Goal: Task Accomplishment & Management: Manage account settings

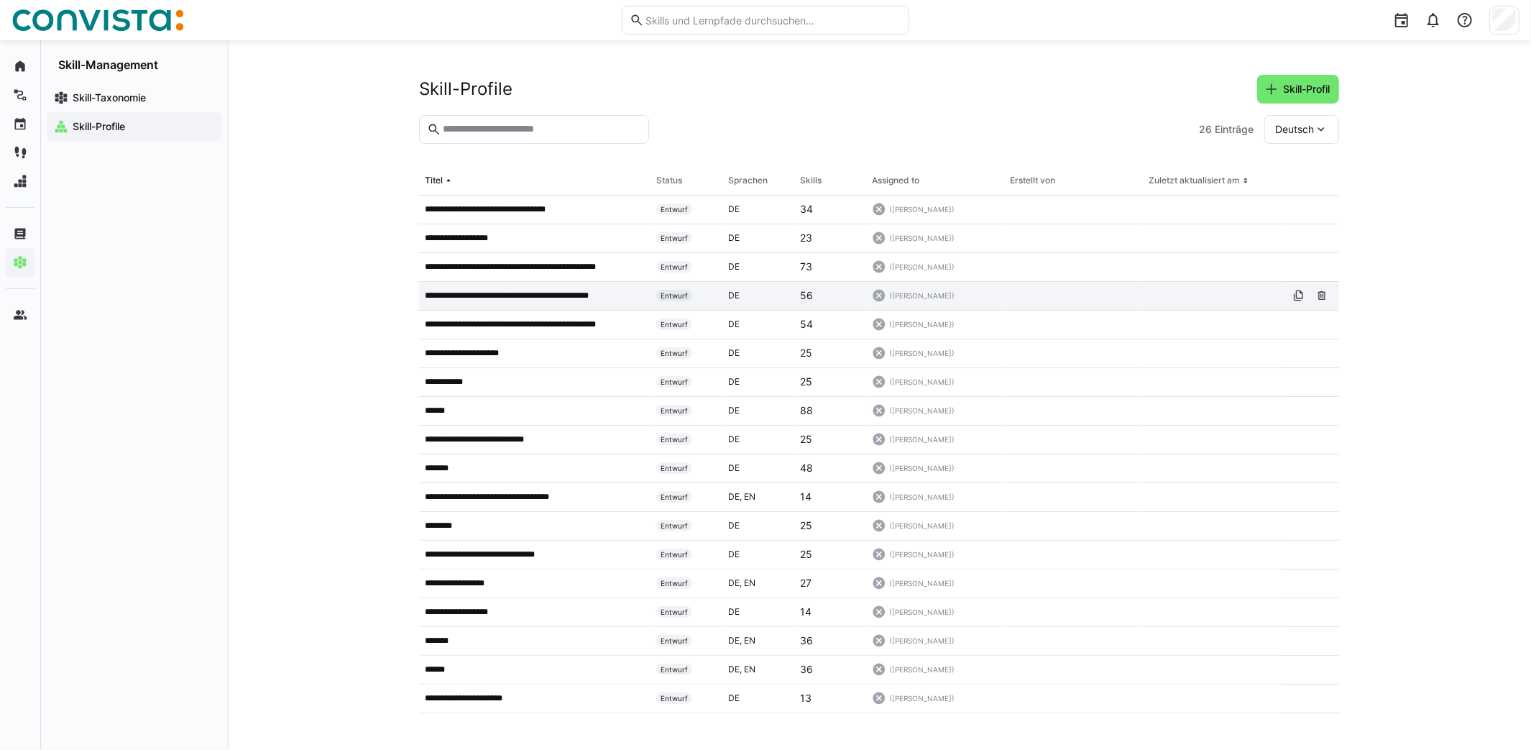
click at [527, 290] on p "**********" at bounding box center [525, 295] width 201 height 11
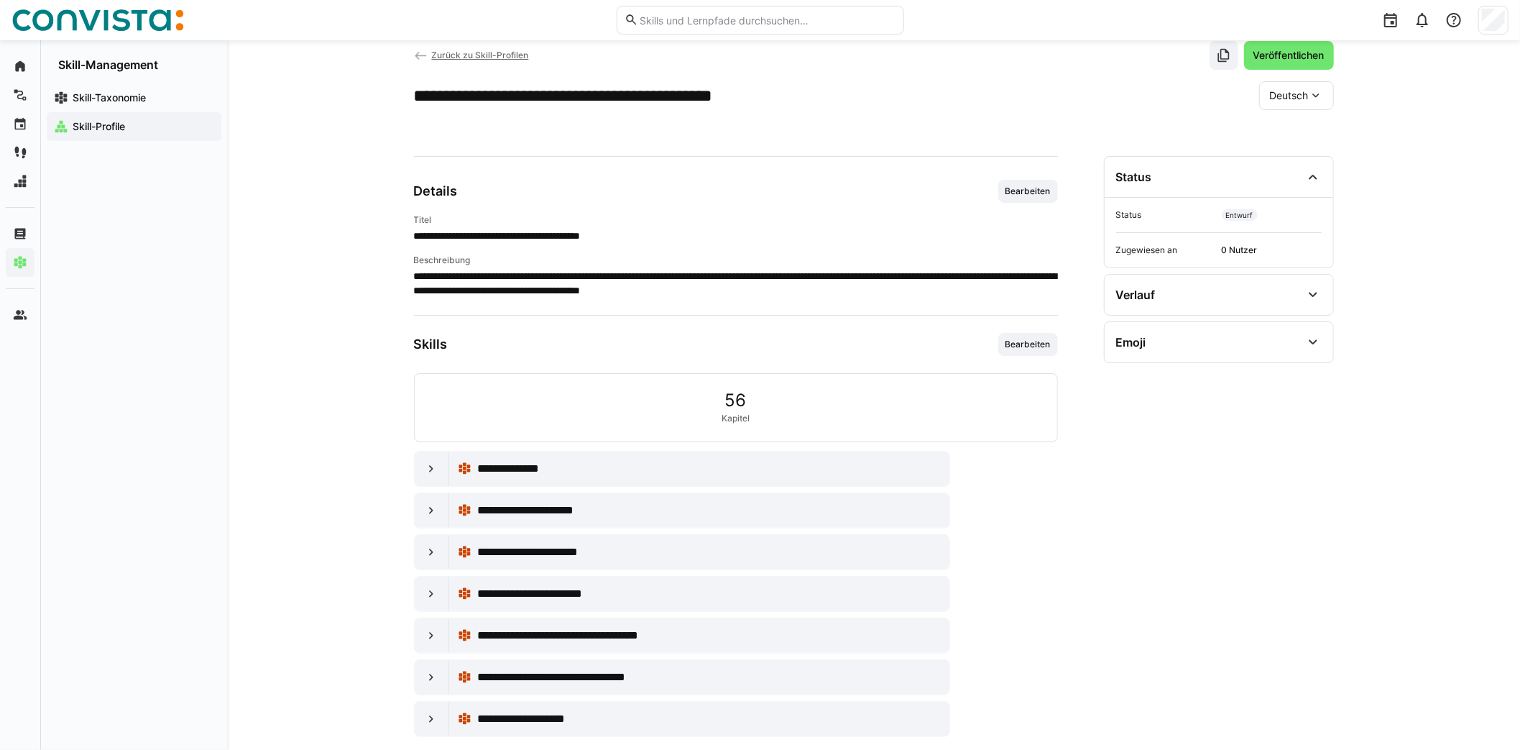
scroll to position [52, 0]
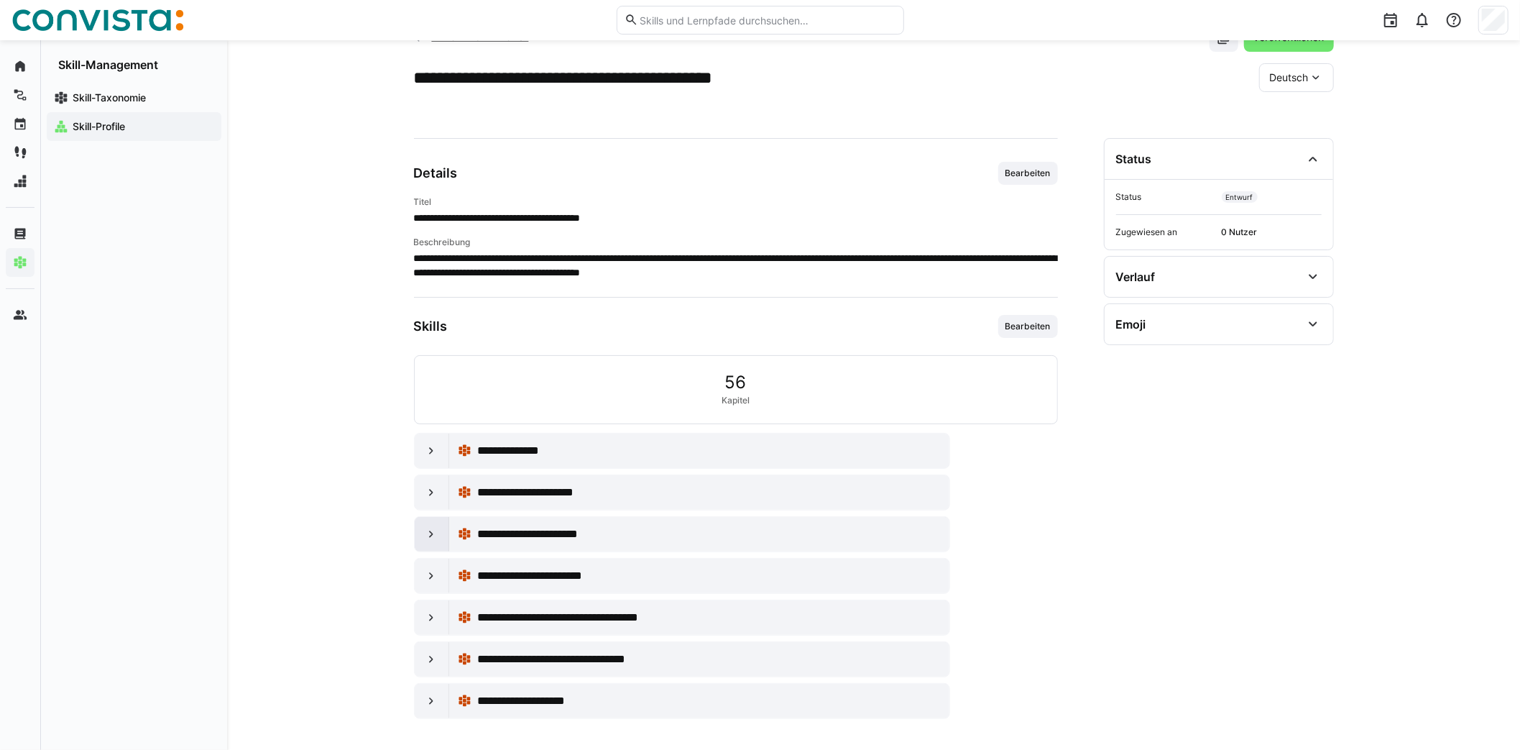
click at [424, 532] on eds-icon at bounding box center [431, 534] width 14 height 14
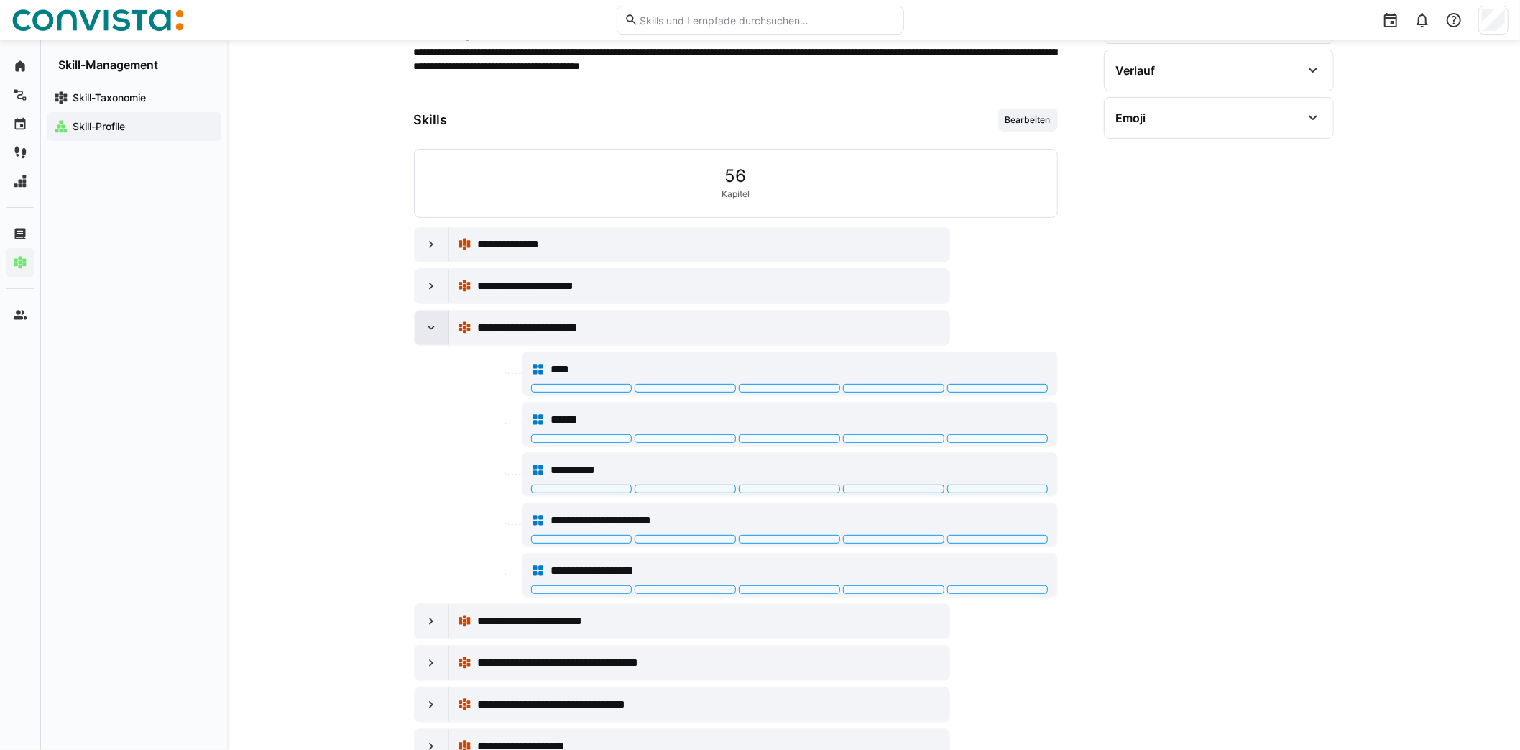
scroll to position [267, 0]
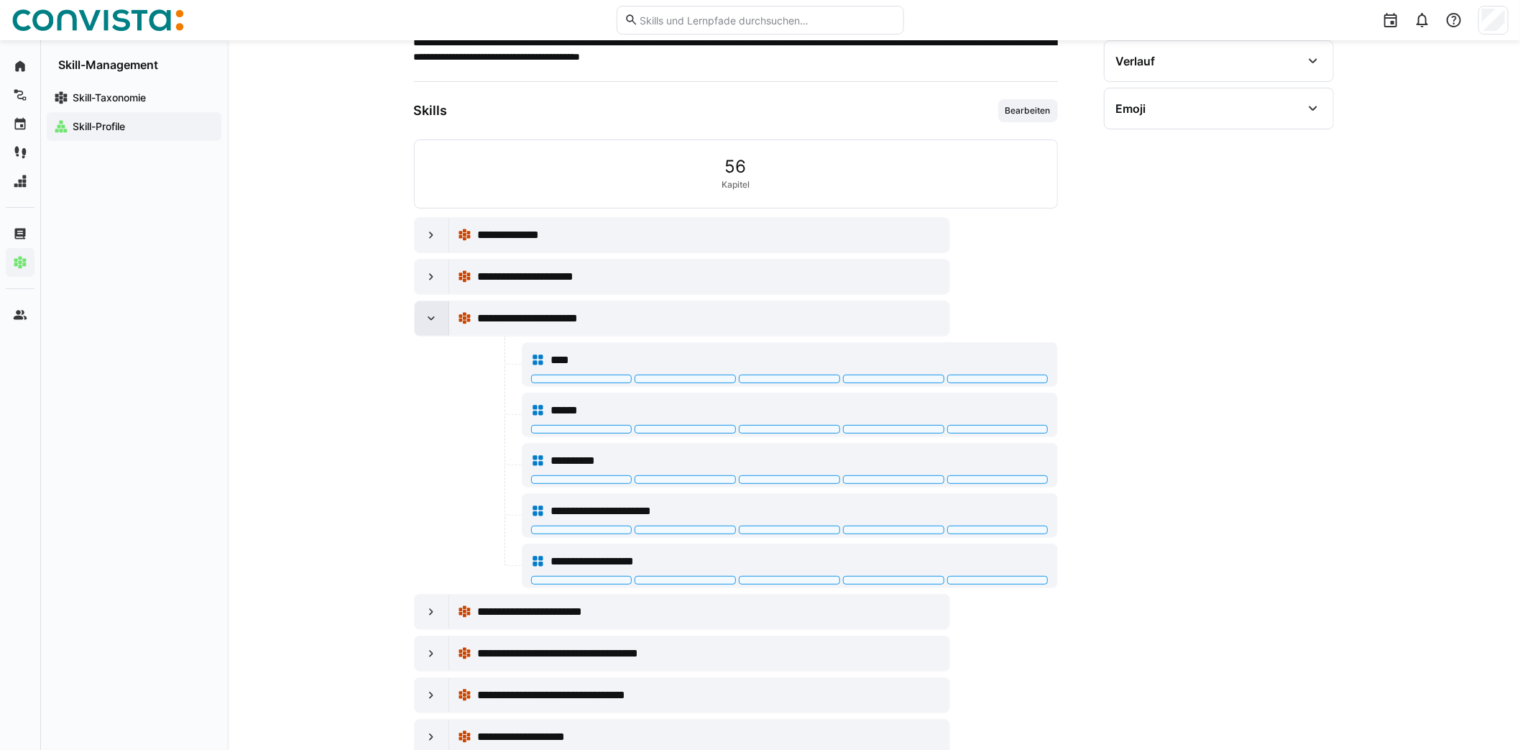
click at [432, 314] on eds-icon at bounding box center [431, 318] width 14 height 14
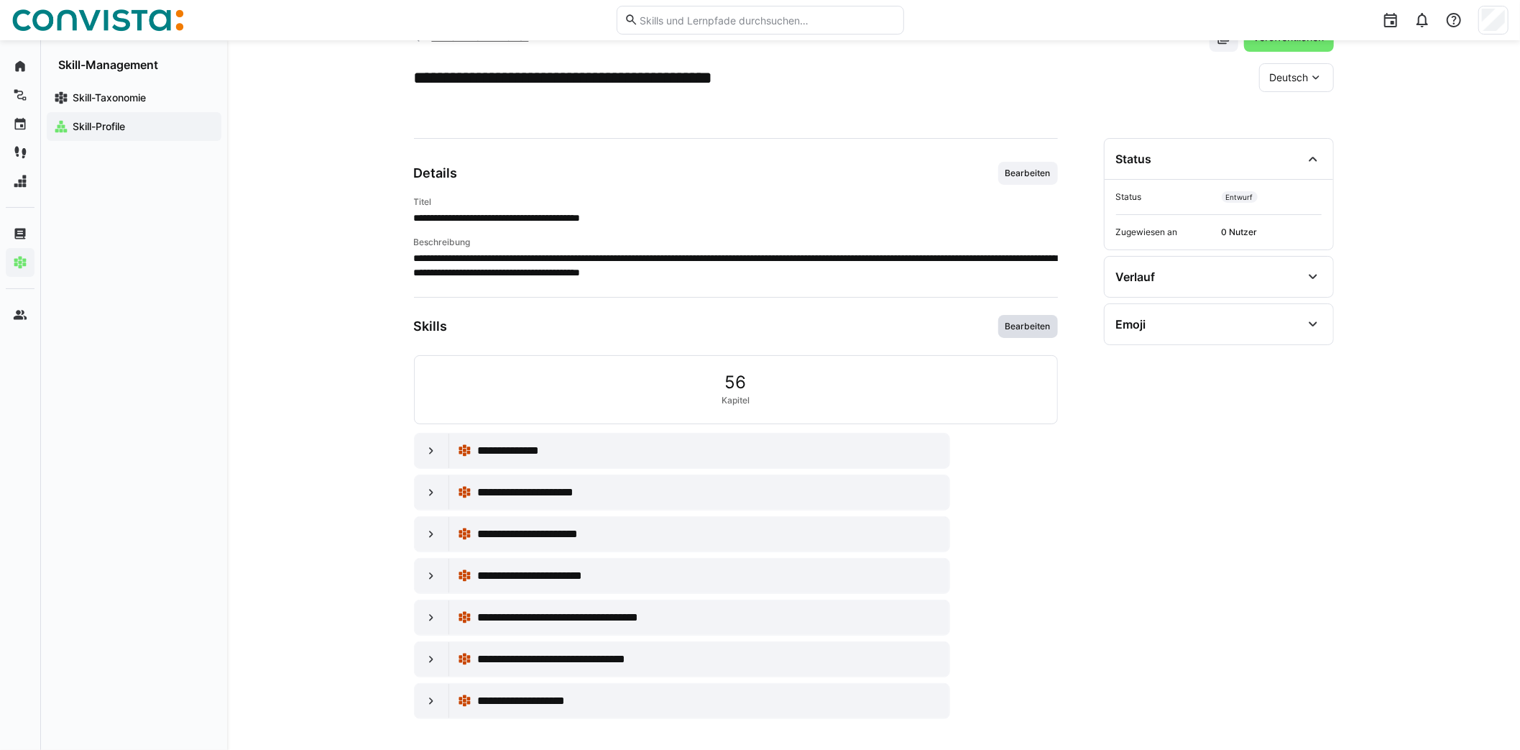
click at [1020, 315] on span "Bearbeiten" at bounding box center [1028, 326] width 60 height 23
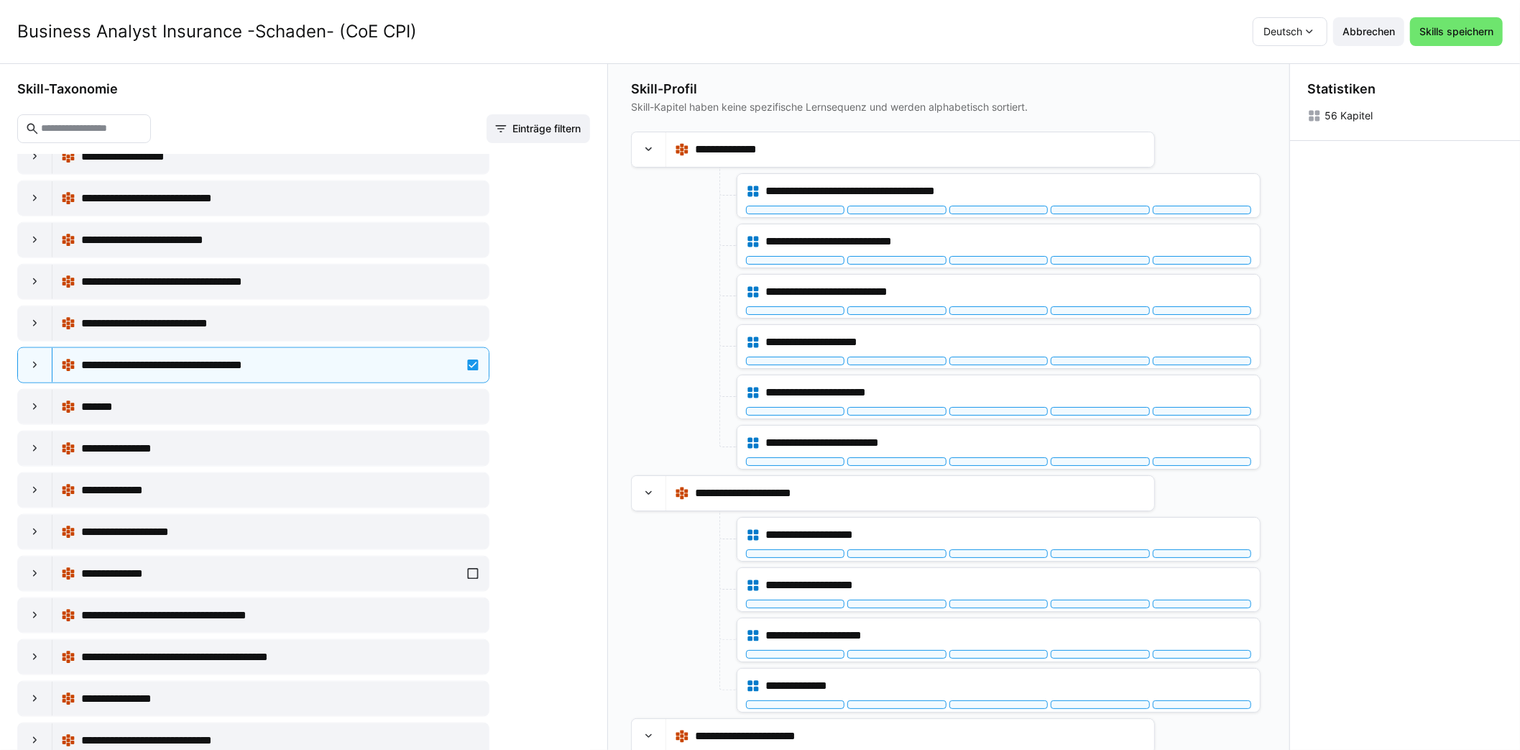
scroll to position [6036, 0]
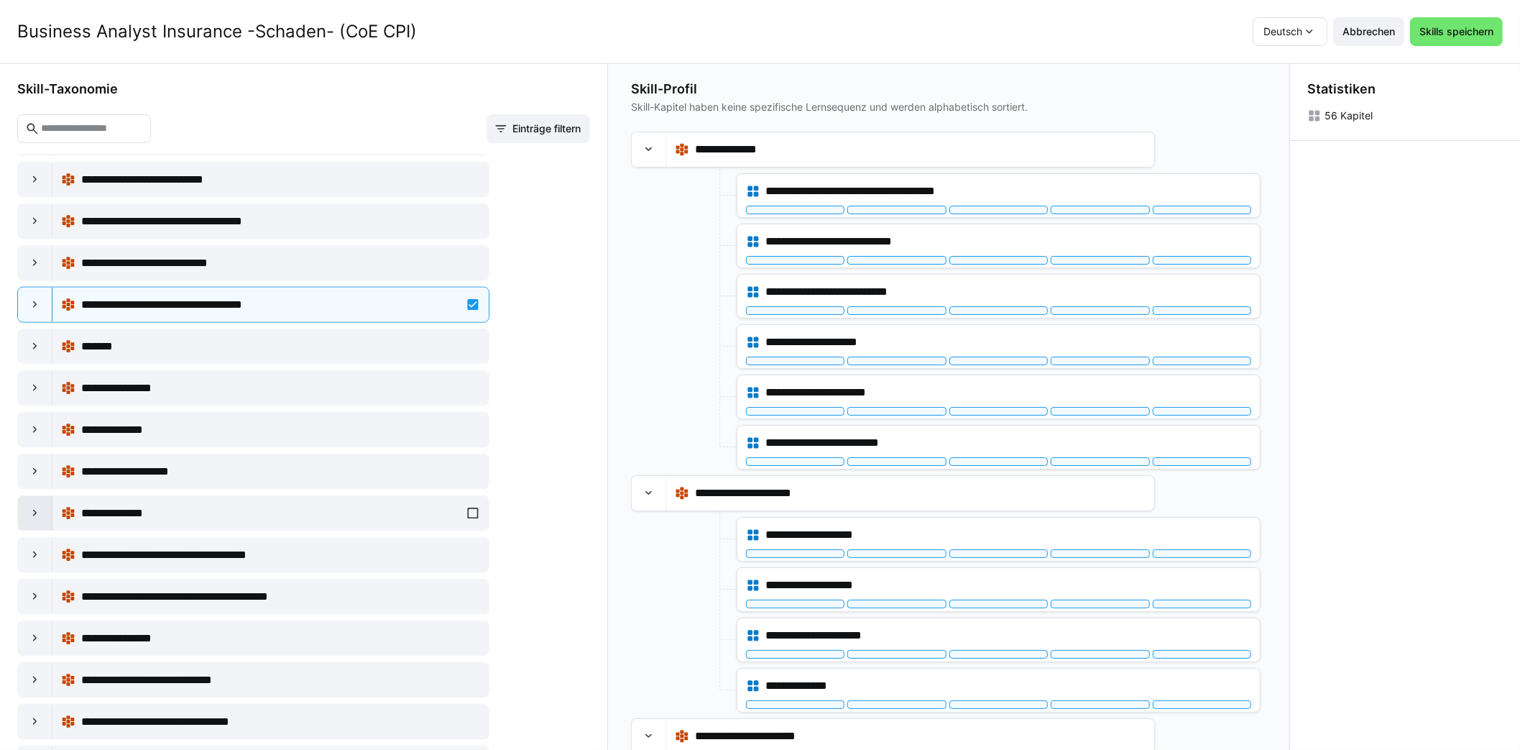
click at [24, 496] on div at bounding box center [35, 513] width 34 height 34
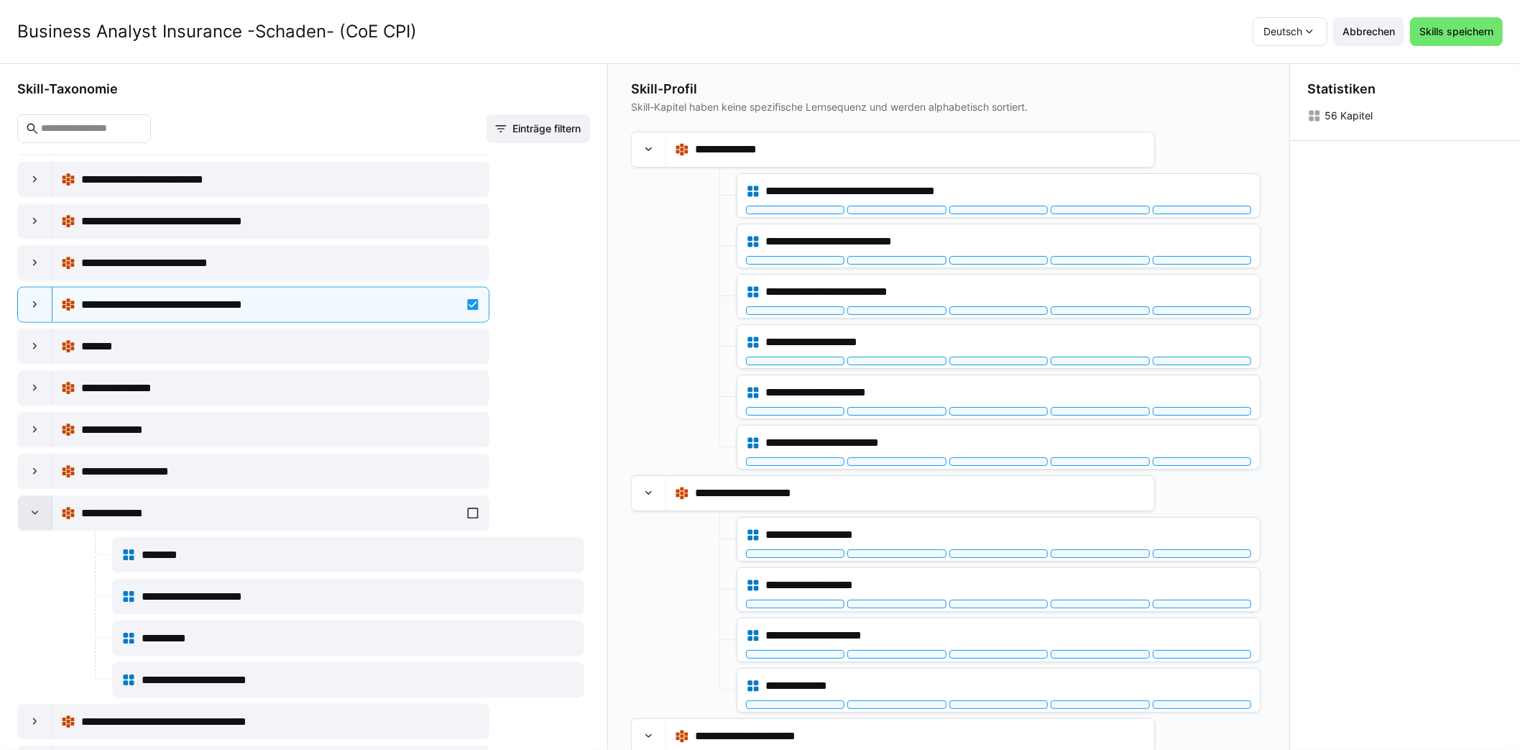
click at [24, 496] on div at bounding box center [35, 513] width 34 height 34
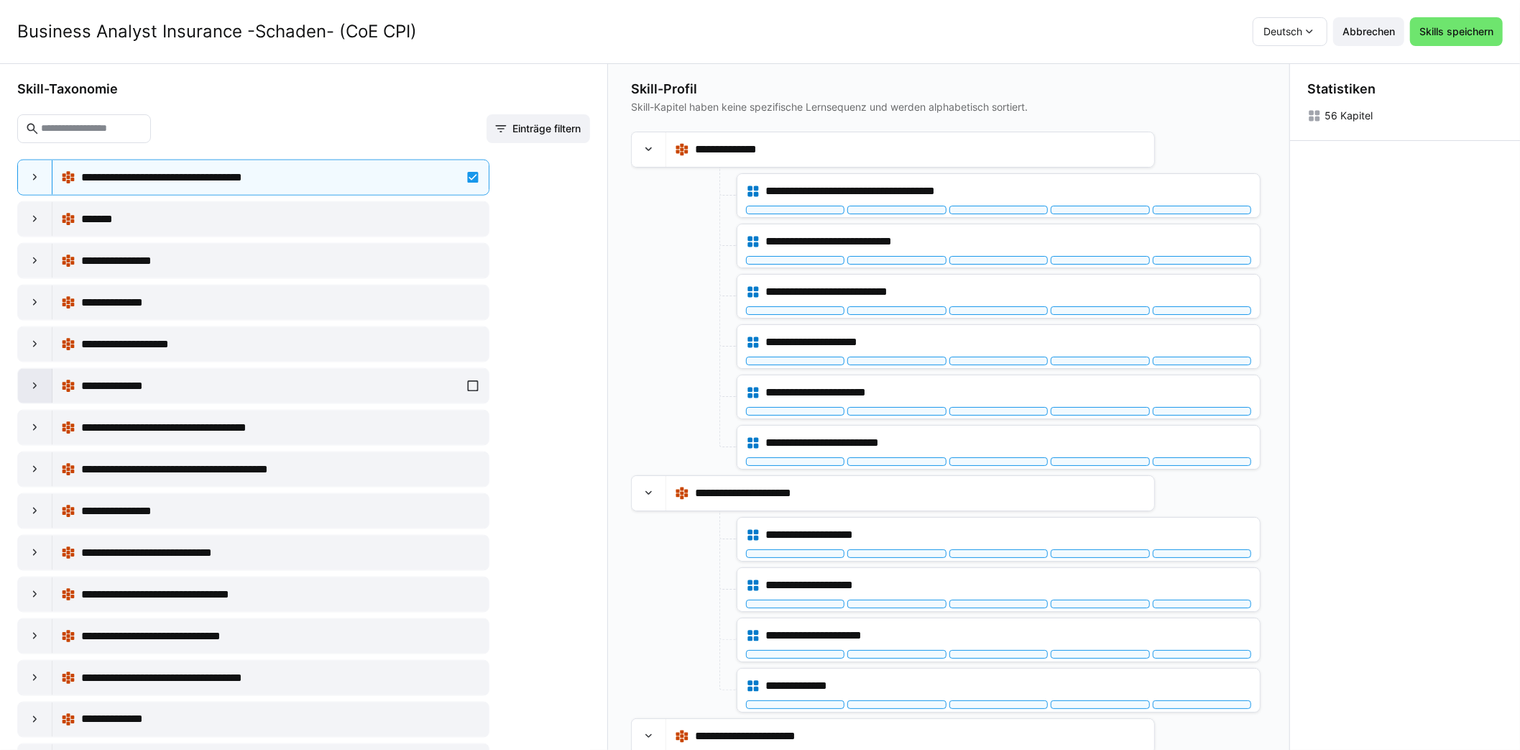
scroll to position [6252, 0]
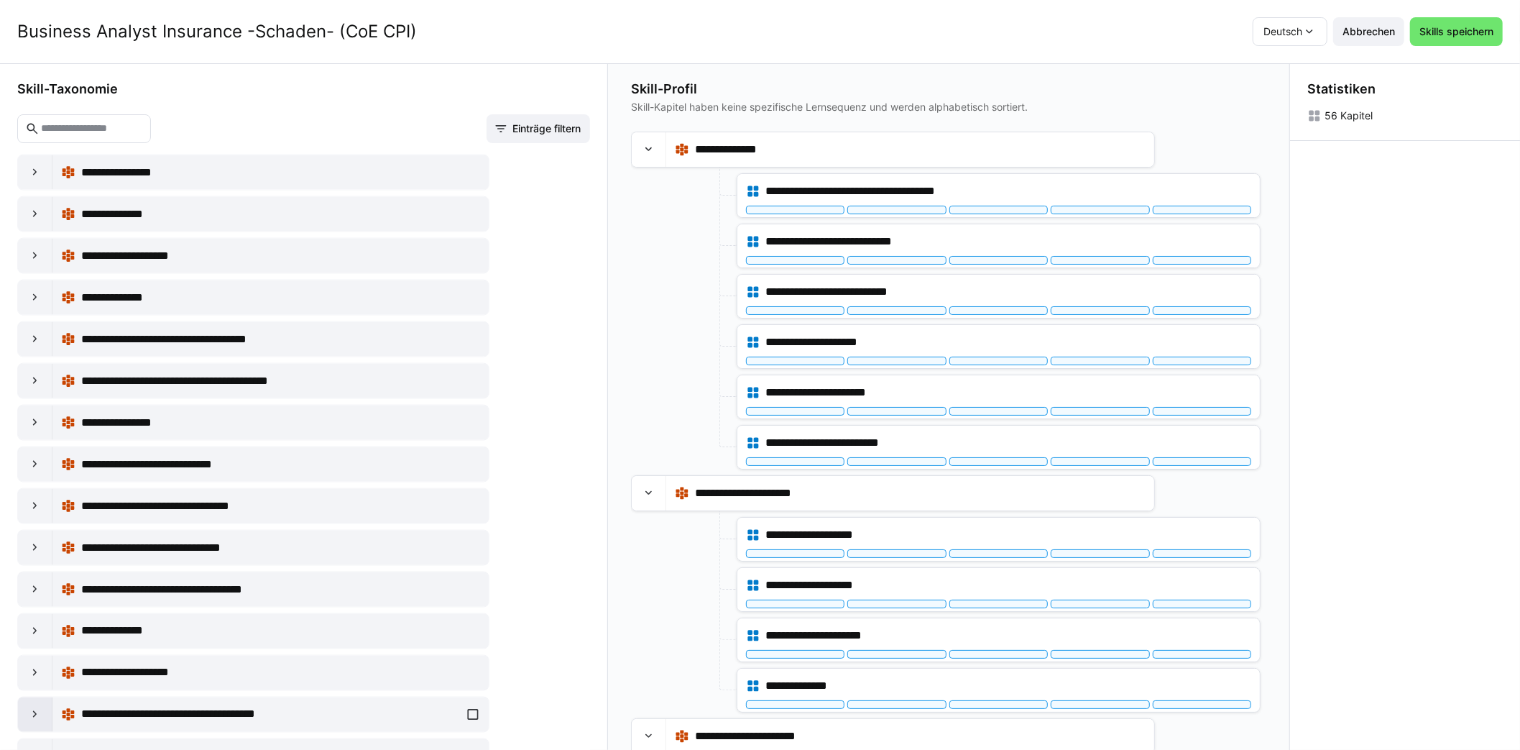
click at [42, 697] on div at bounding box center [35, 714] width 34 height 34
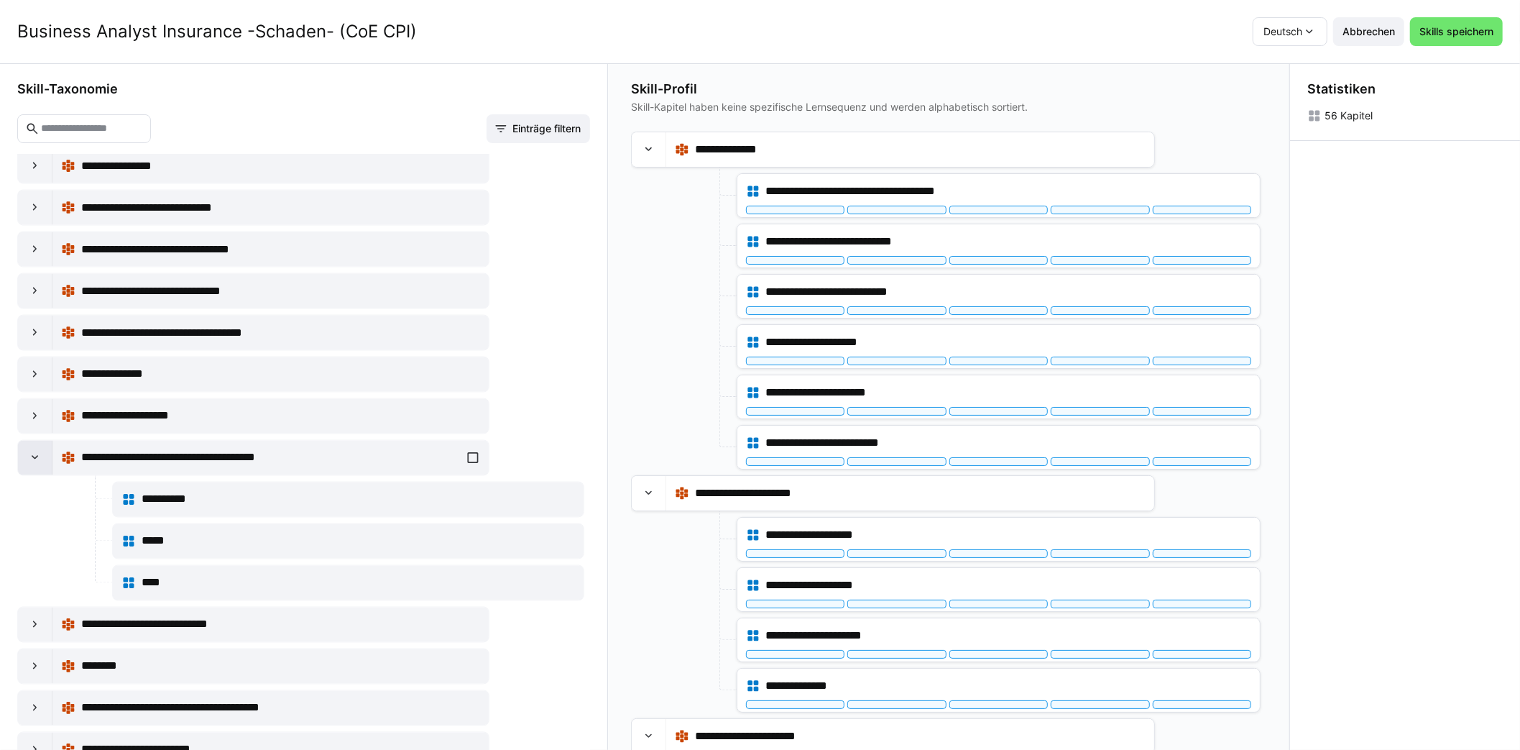
scroll to position [6539, 0]
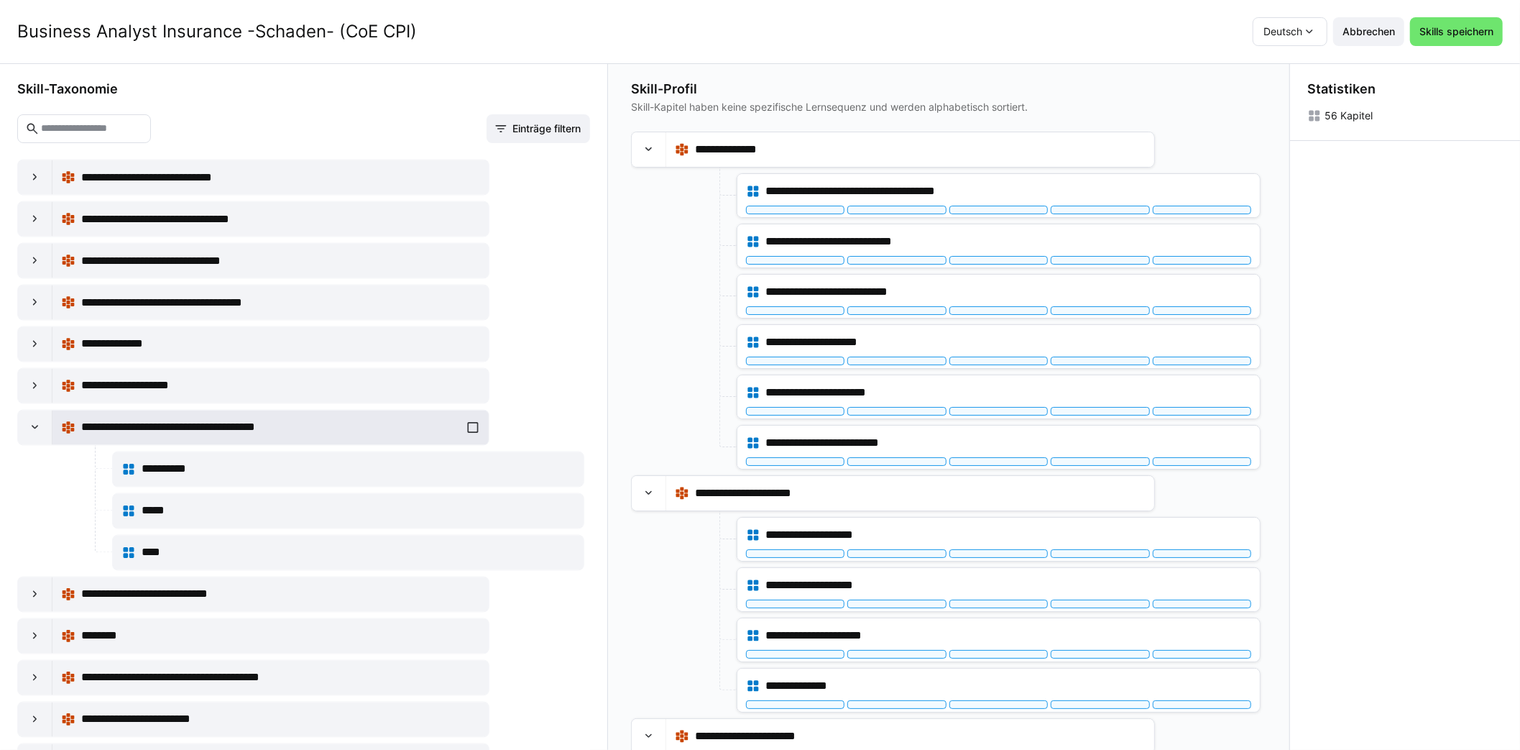
click at [469, 413] on div "**********" at bounding box center [270, 427] width 419 height 29
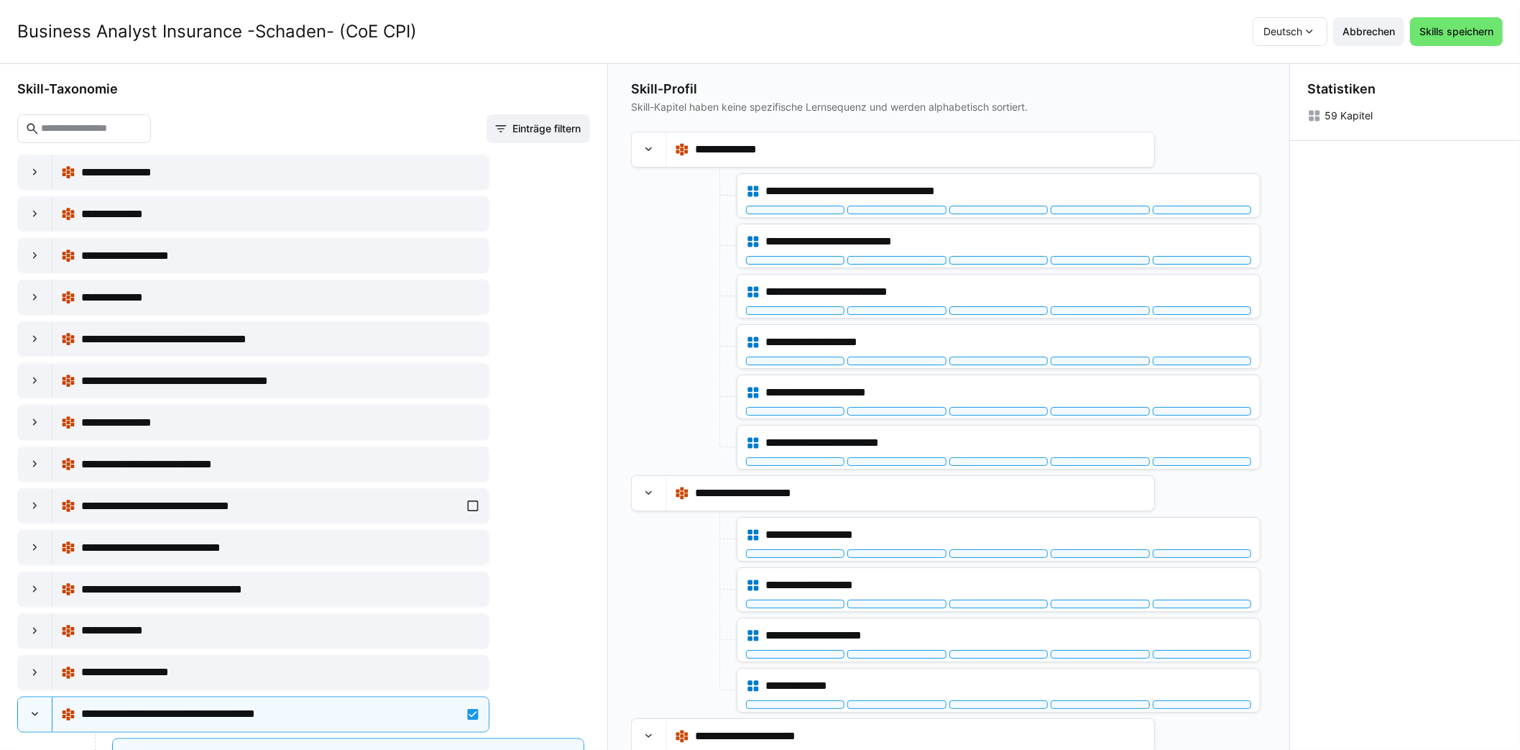
scroll to position [6179, 0]
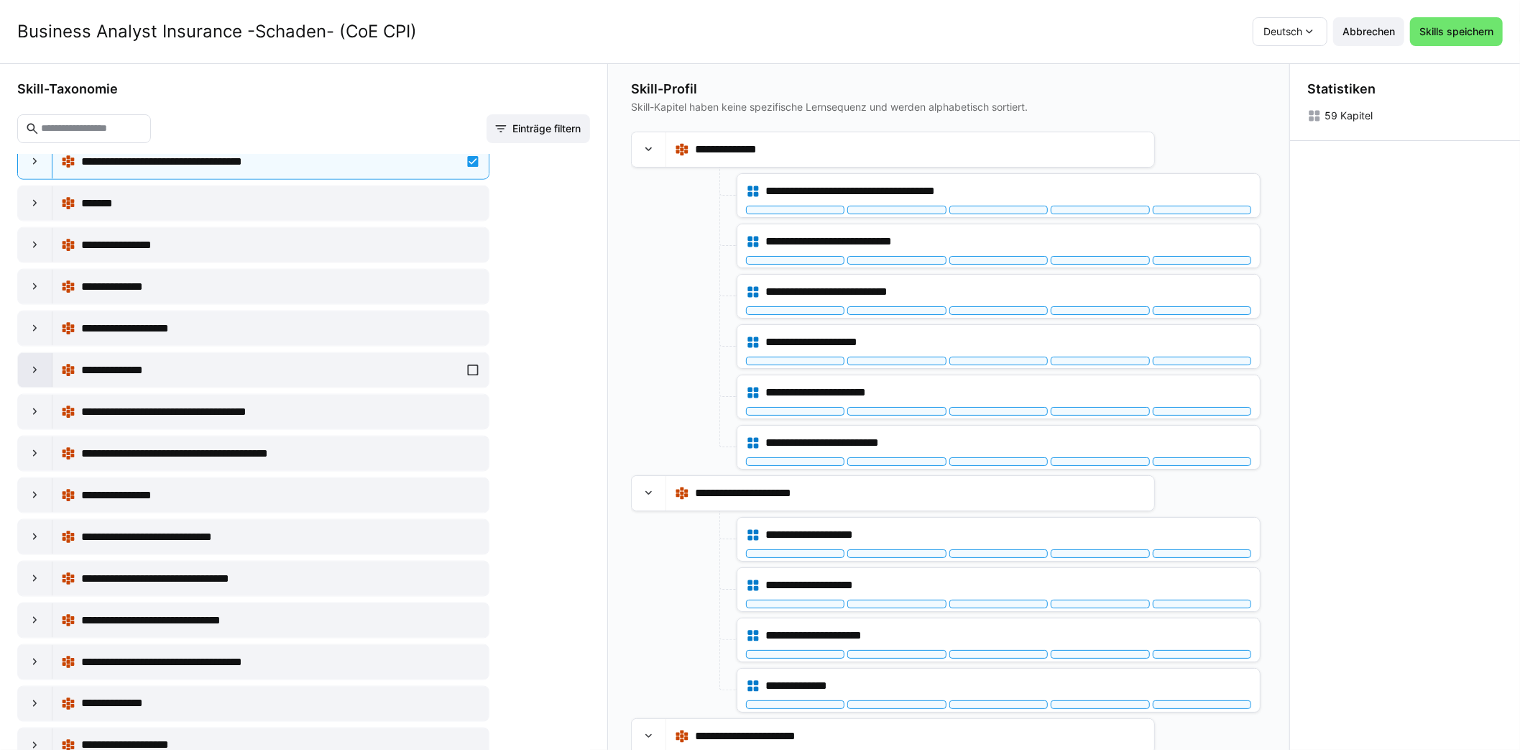
click at [33, 363] on eds-icon at bounding box center [35, 370] width 14 height 14
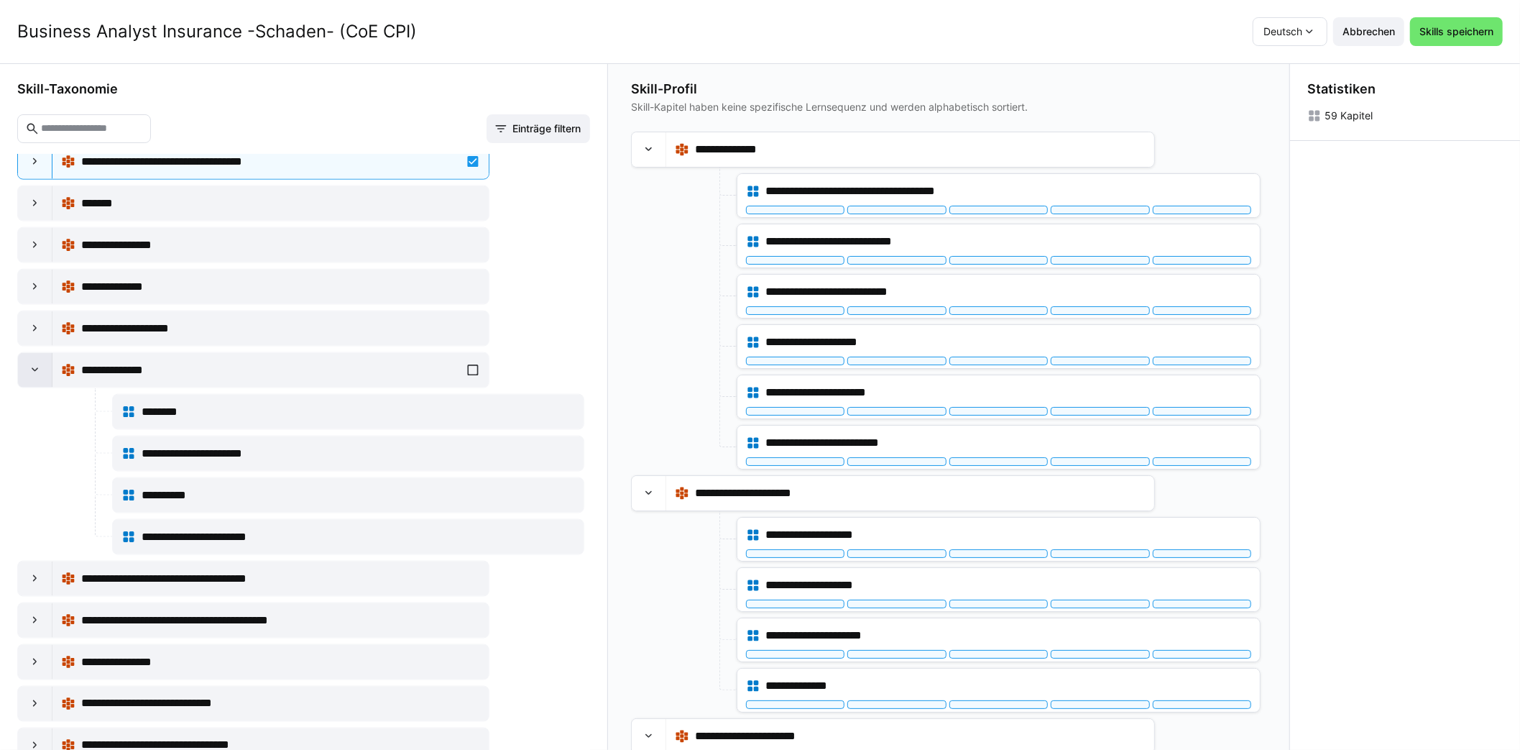
click at [40, 353] on div at bounding box center [35, 370] width 34 height 34
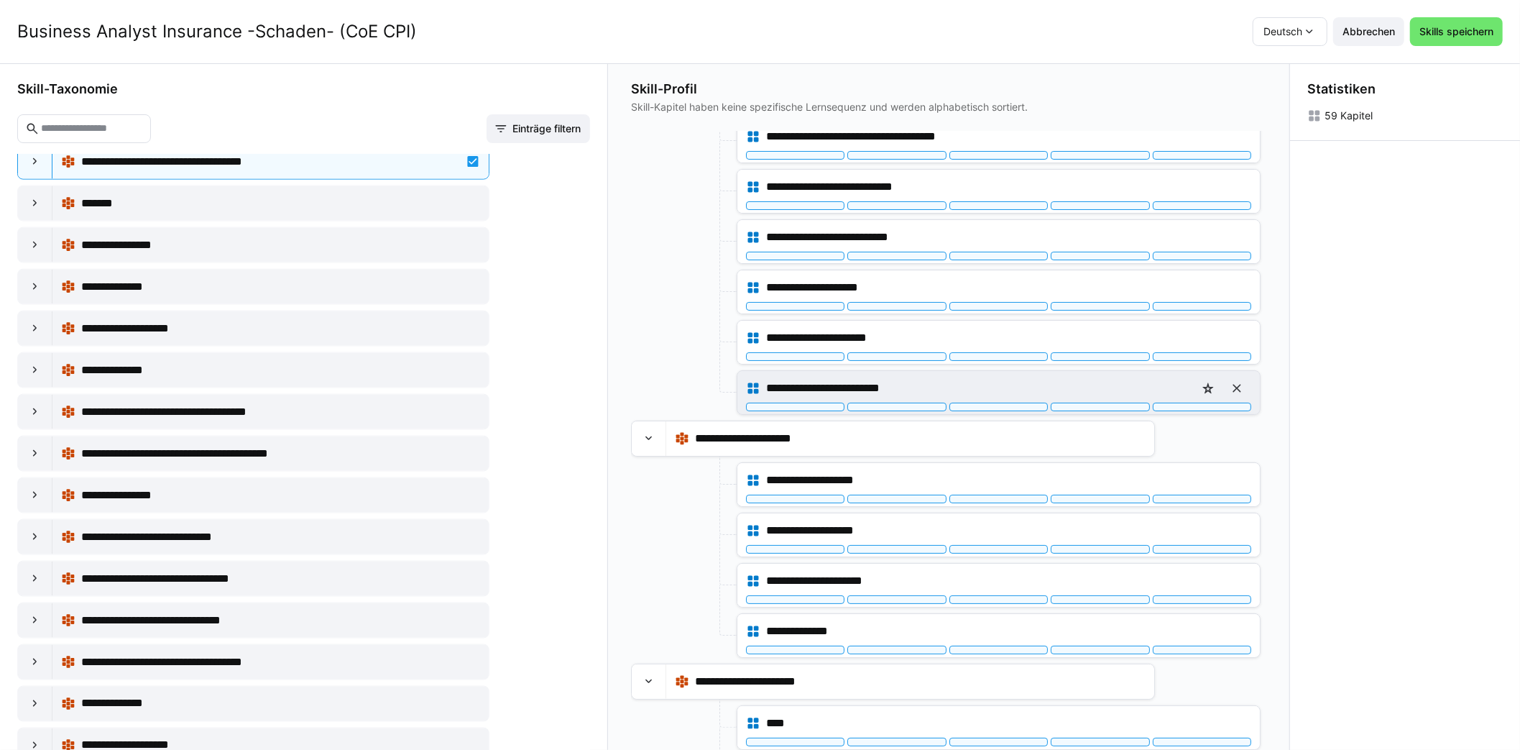
scroll to position [0, 0]
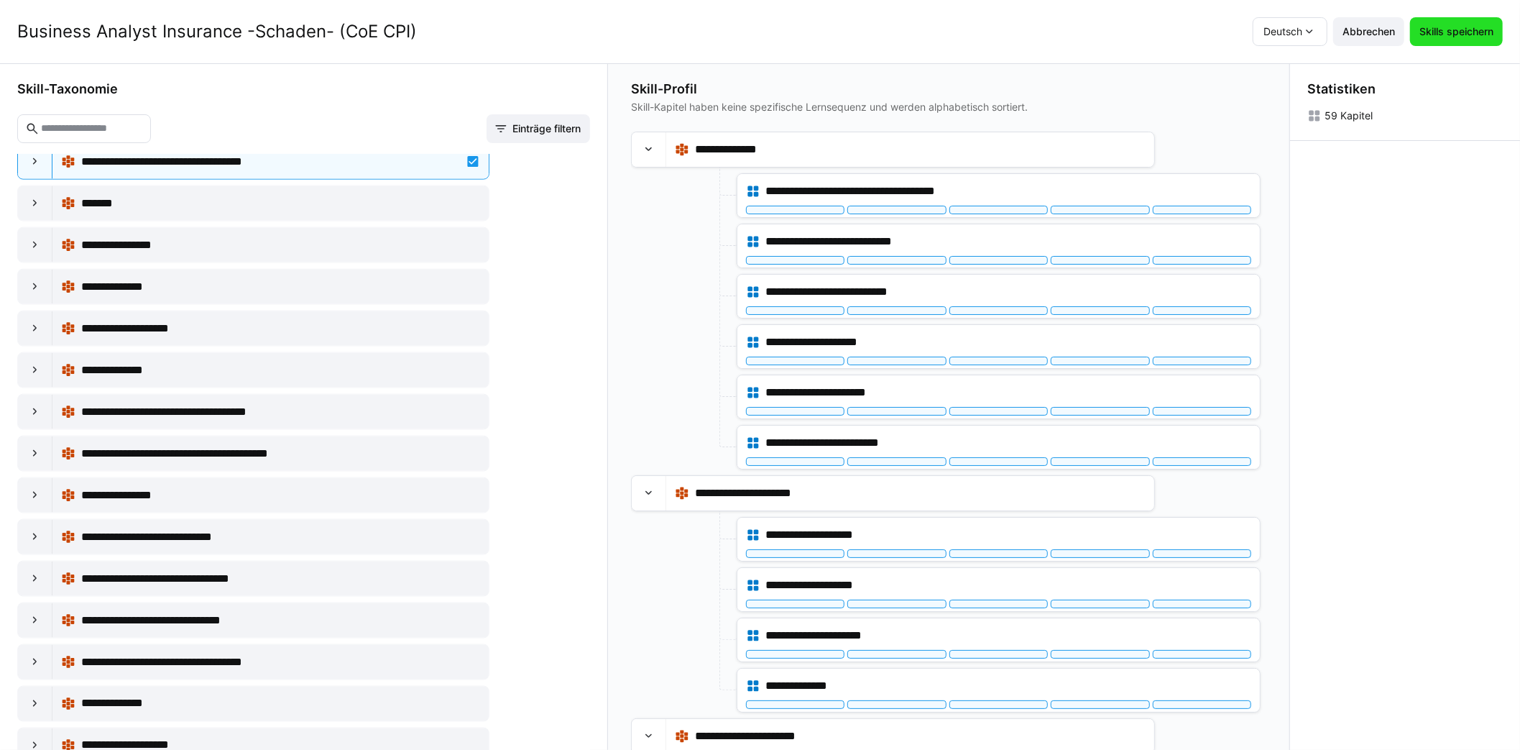
click at [1464, 42] on span "Skills speichern" at bounding box center [1456, 31] width 93 height 29
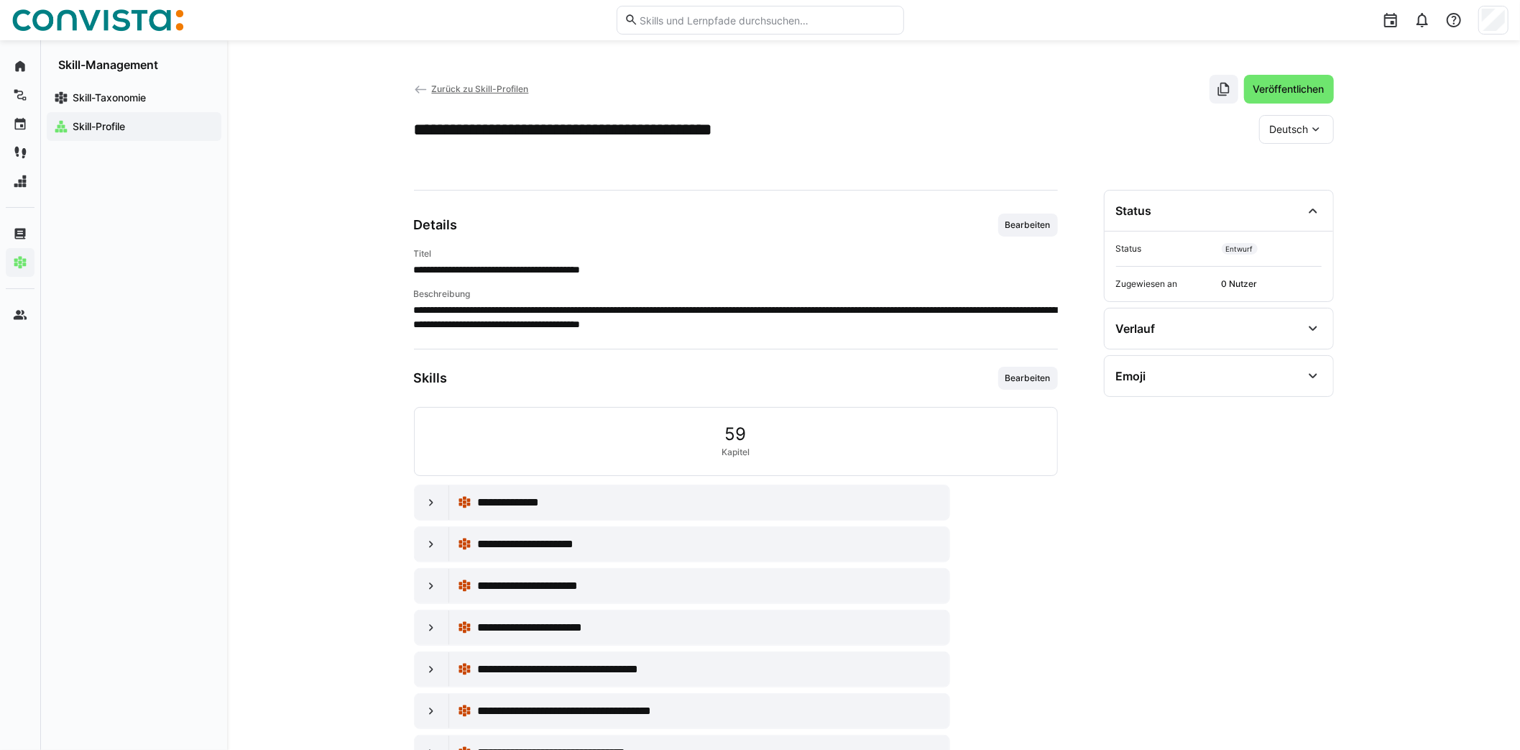
click at [0, 0] on app-navigation-label "Skill-Profile" at bounding box center [0, 0] width 0 height 0
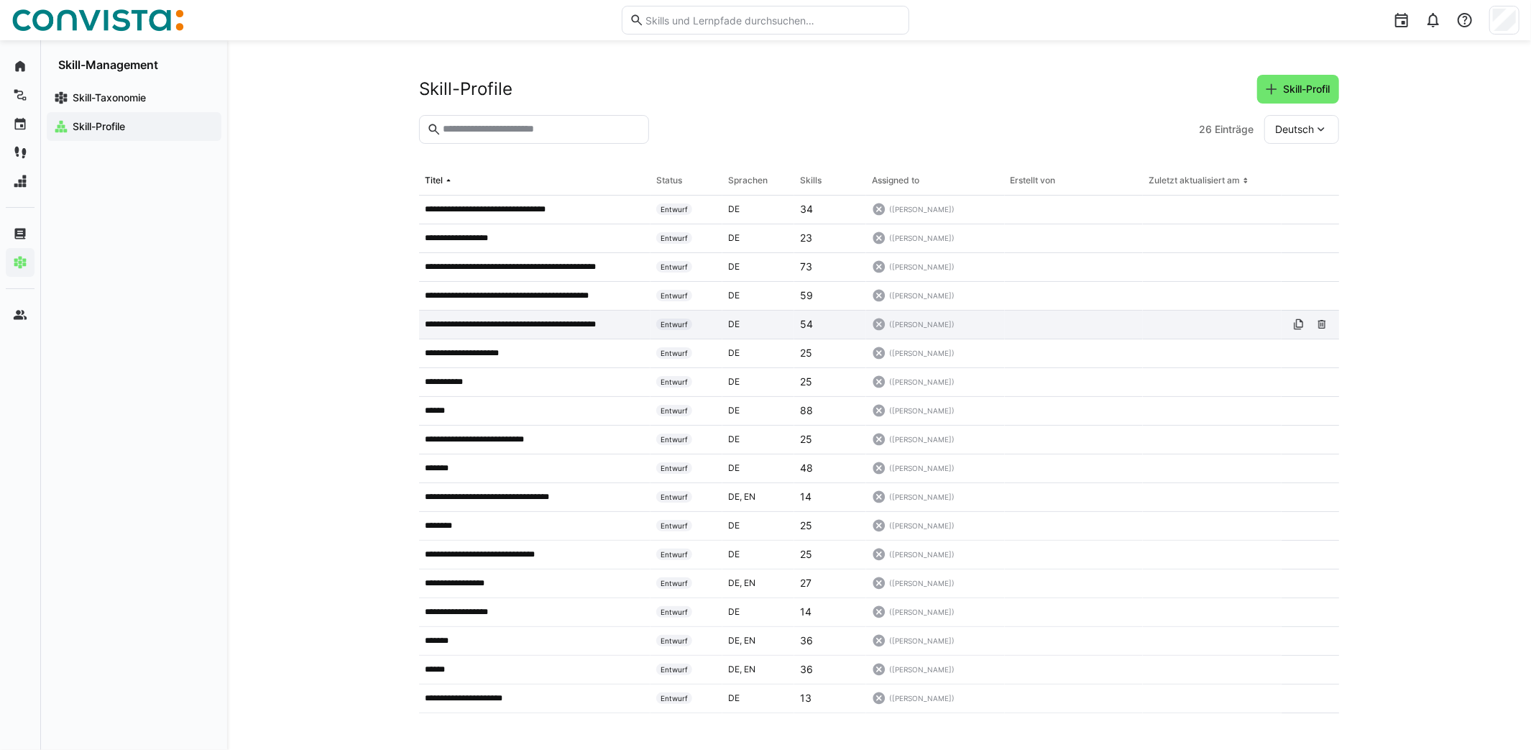
click at [534, 321] on p "**********" at bounding box center [527, 323] width 205 height 11
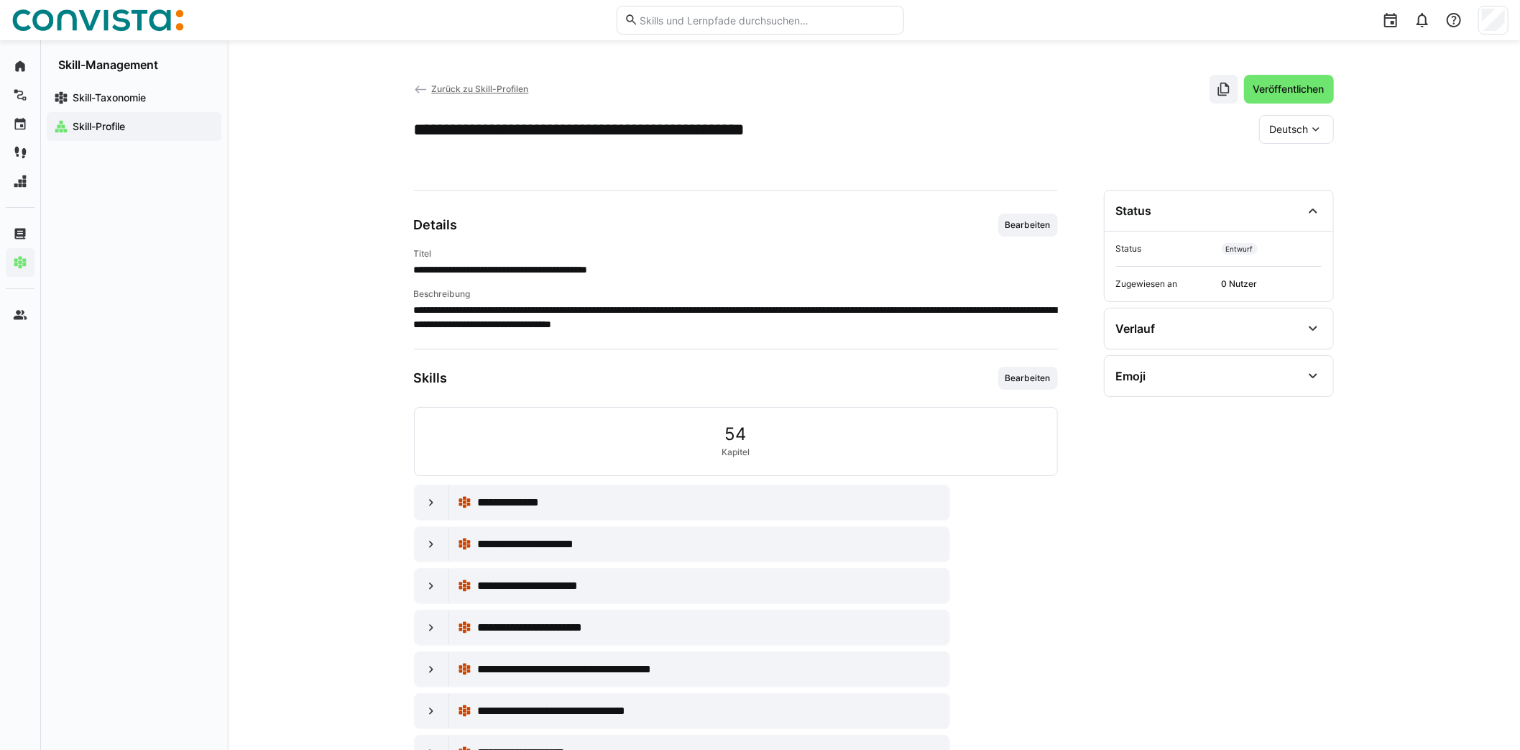
click at [464, 92] on span "Zurück zu Skill-Profilen" at bounding box center [479, 88] width 97 height 11
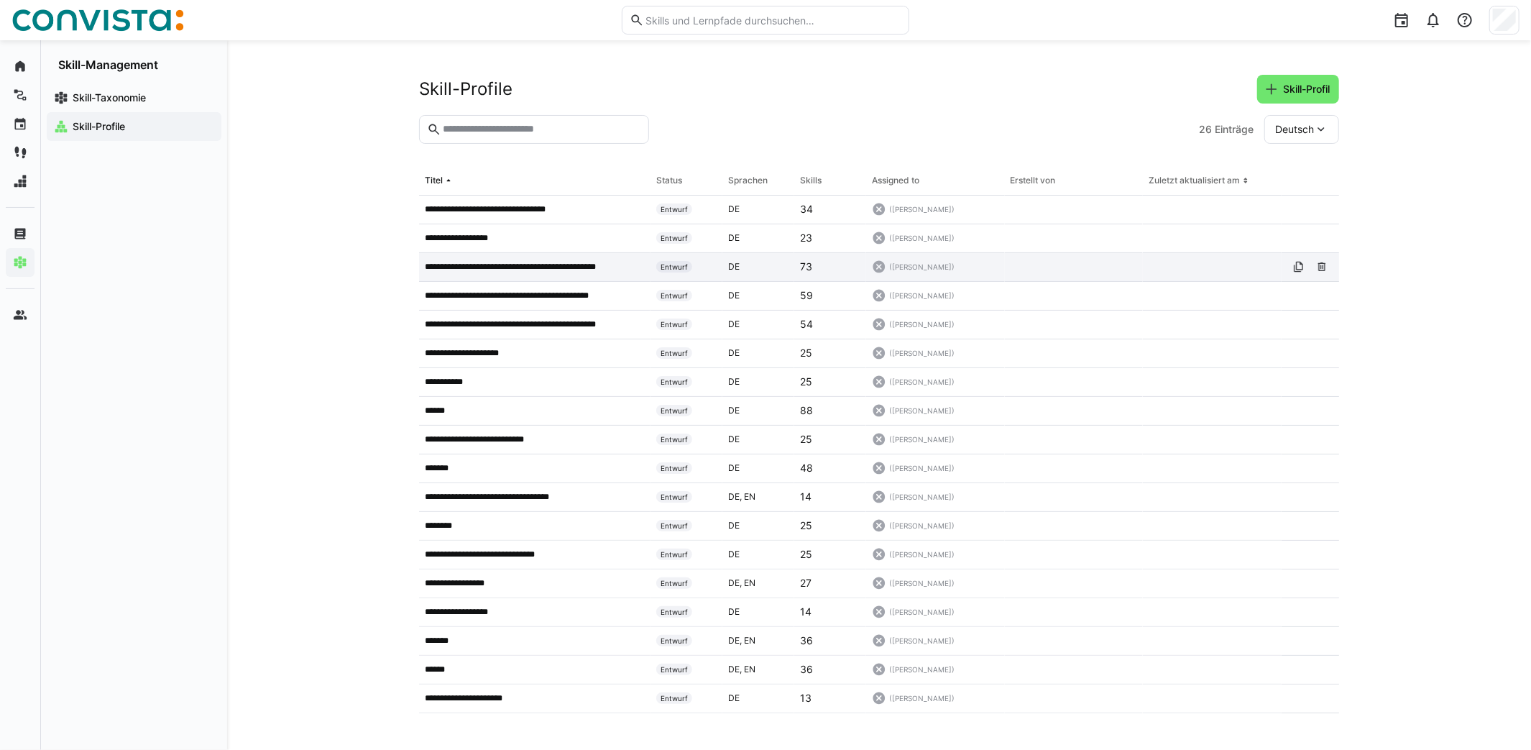
click at [497, 263] on p "**********" at bounding box center [527, 266] width 204 height 11
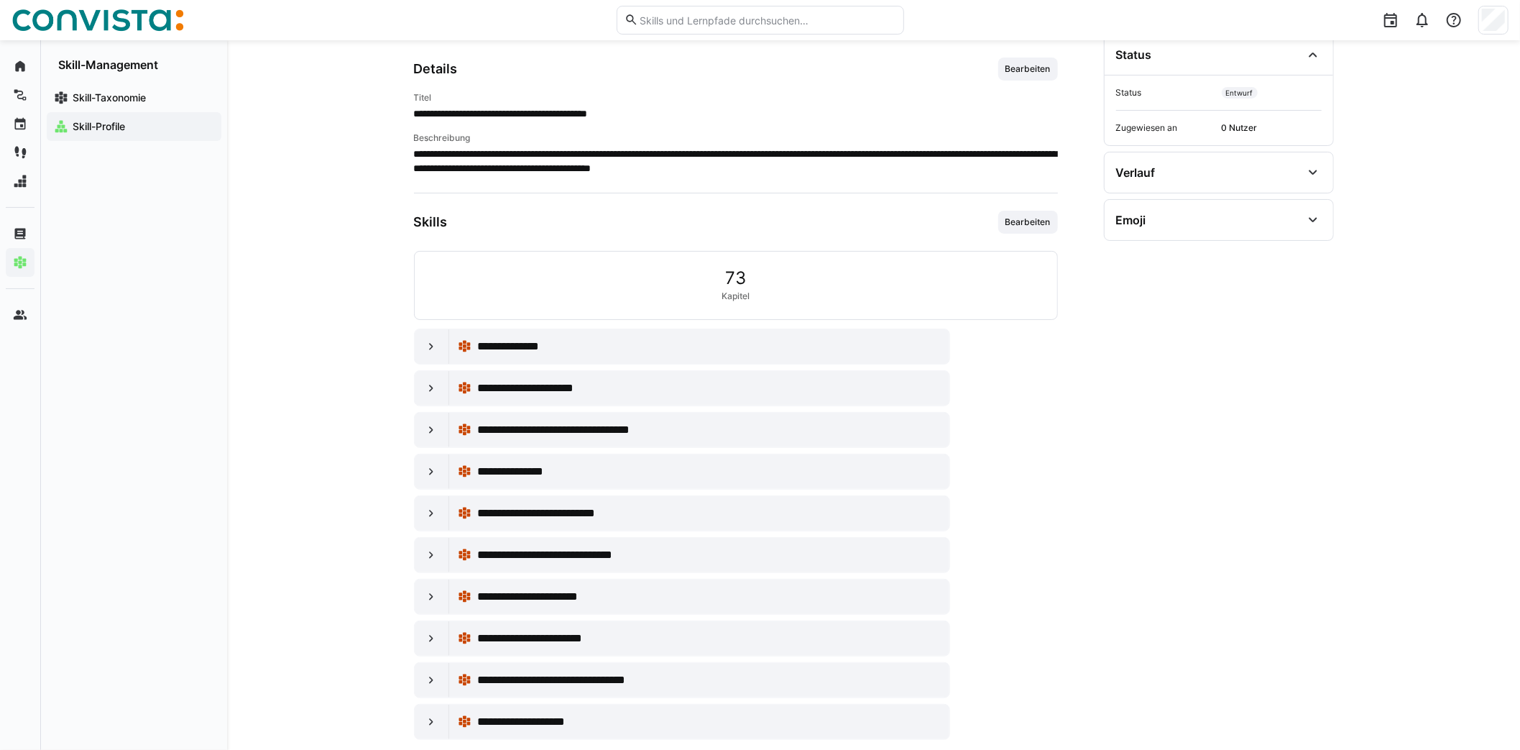
scroll to position [177, 0]
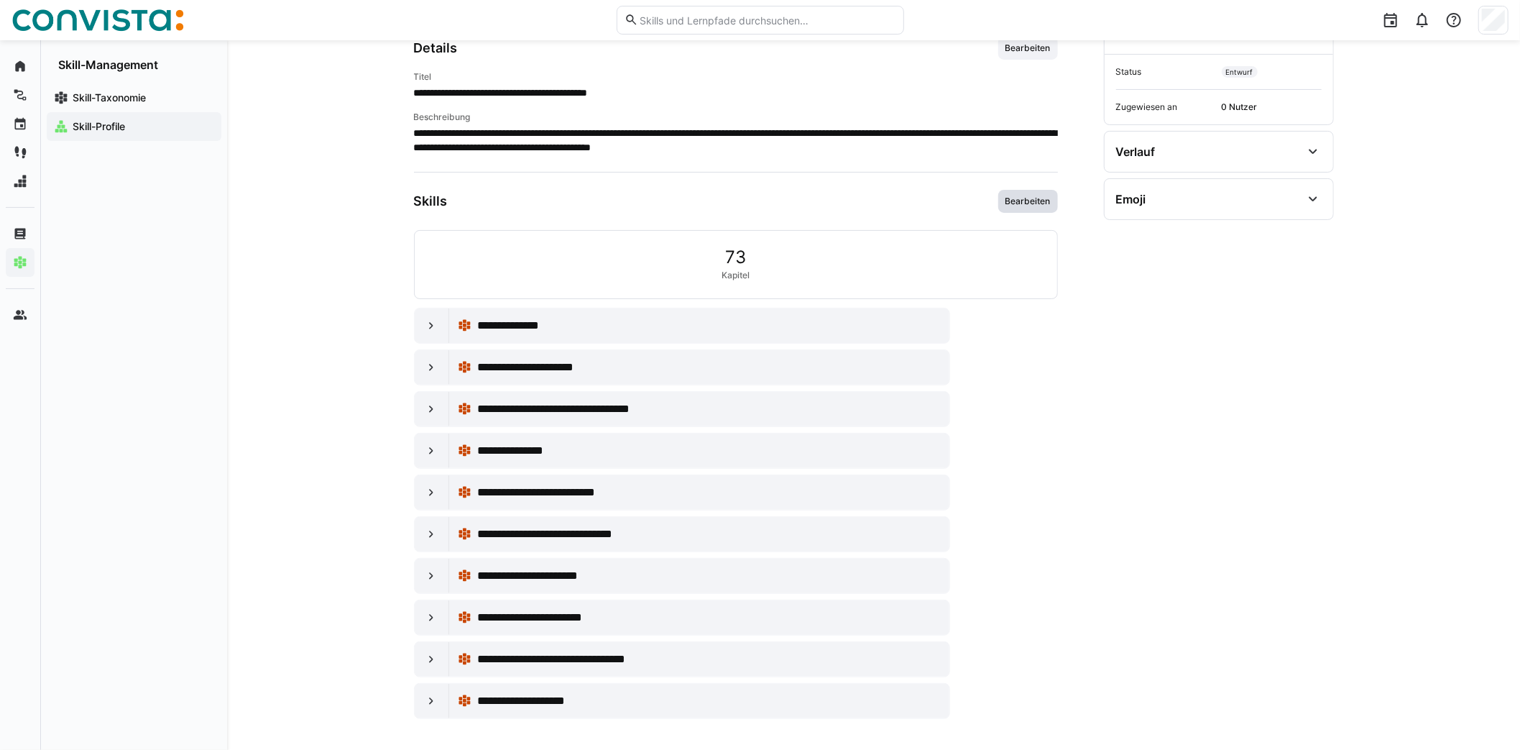
click at [1004, 200] on span "Bearbeiten" at bounding box center [1028, 200] width 48 height 11
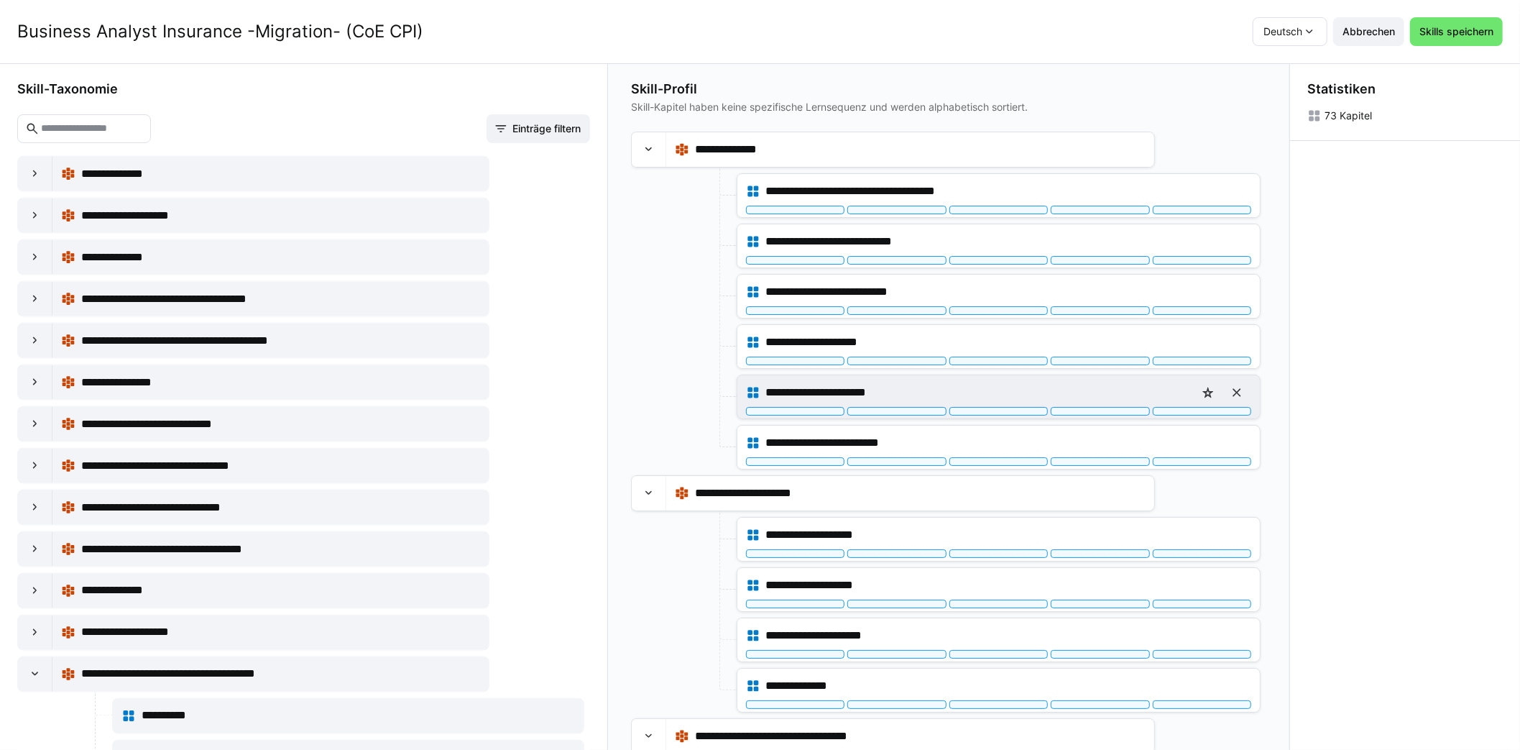
scroll to position [0, 0]
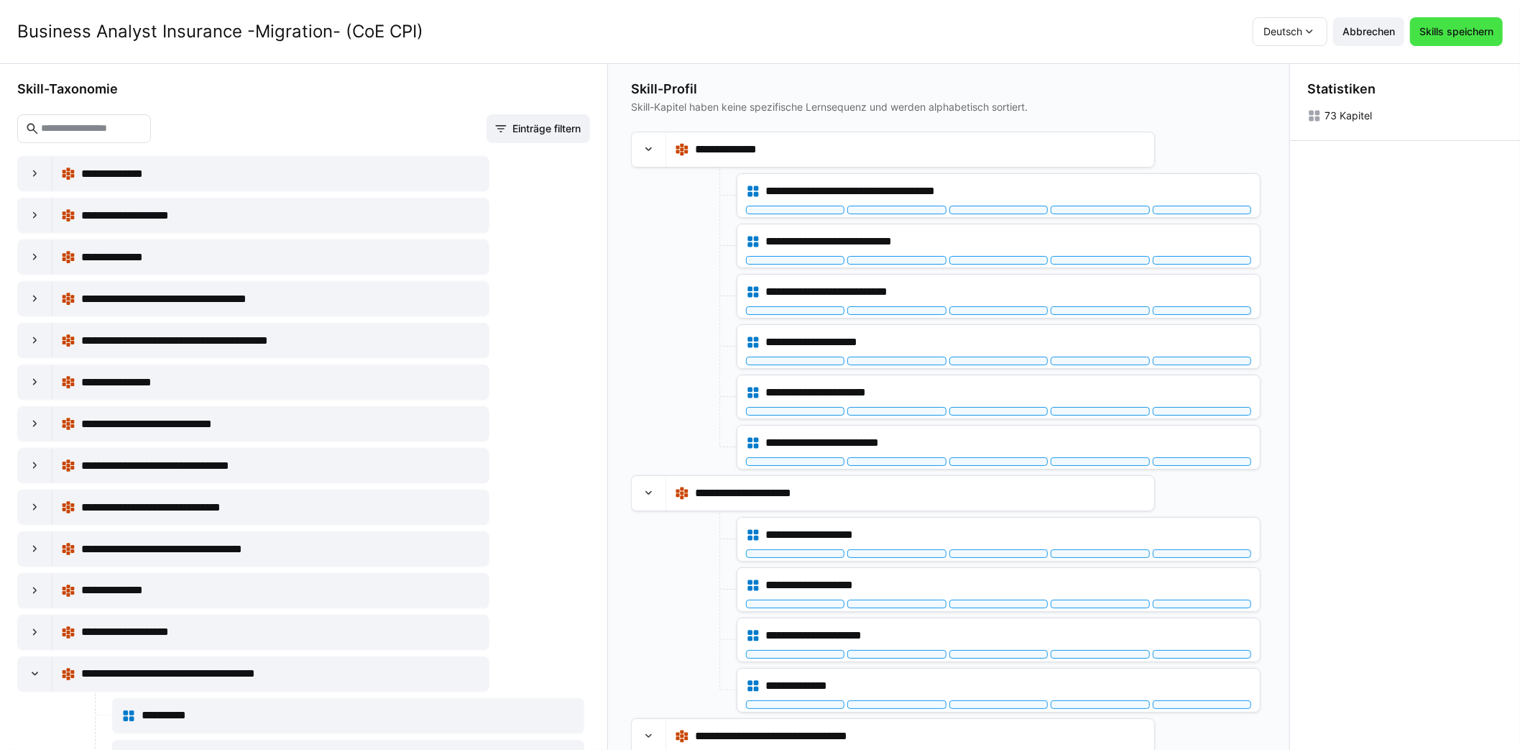
click at [1440, 41] on span "Skills speichern" at bounding box center [1456, 31] width 93 height 29
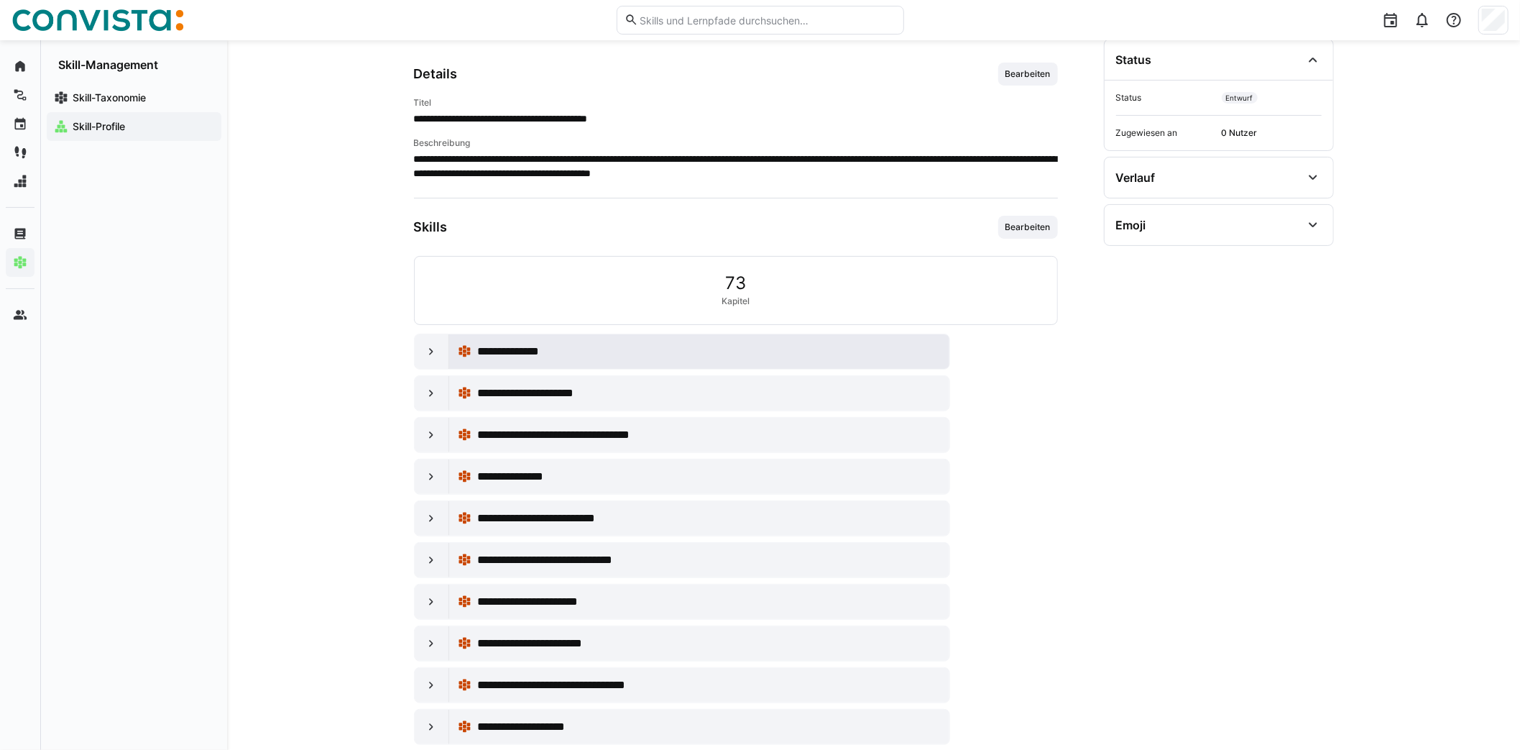
scroll to position [177, 0]
